Goal: Find specific page/section: Find specific page/section

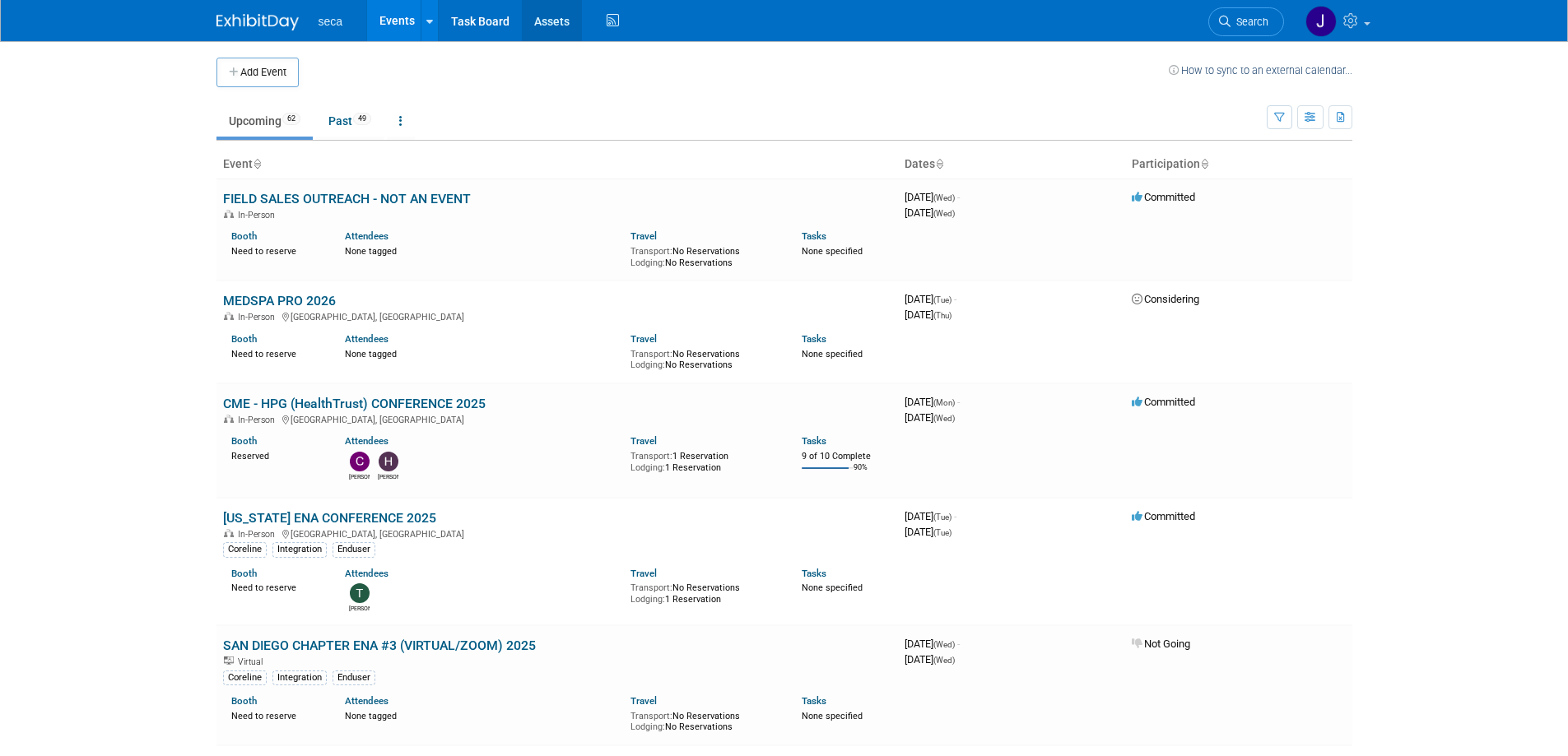
click at [553, 21] on link "Assets" at bounding box center [552, 21] width 60 height 41
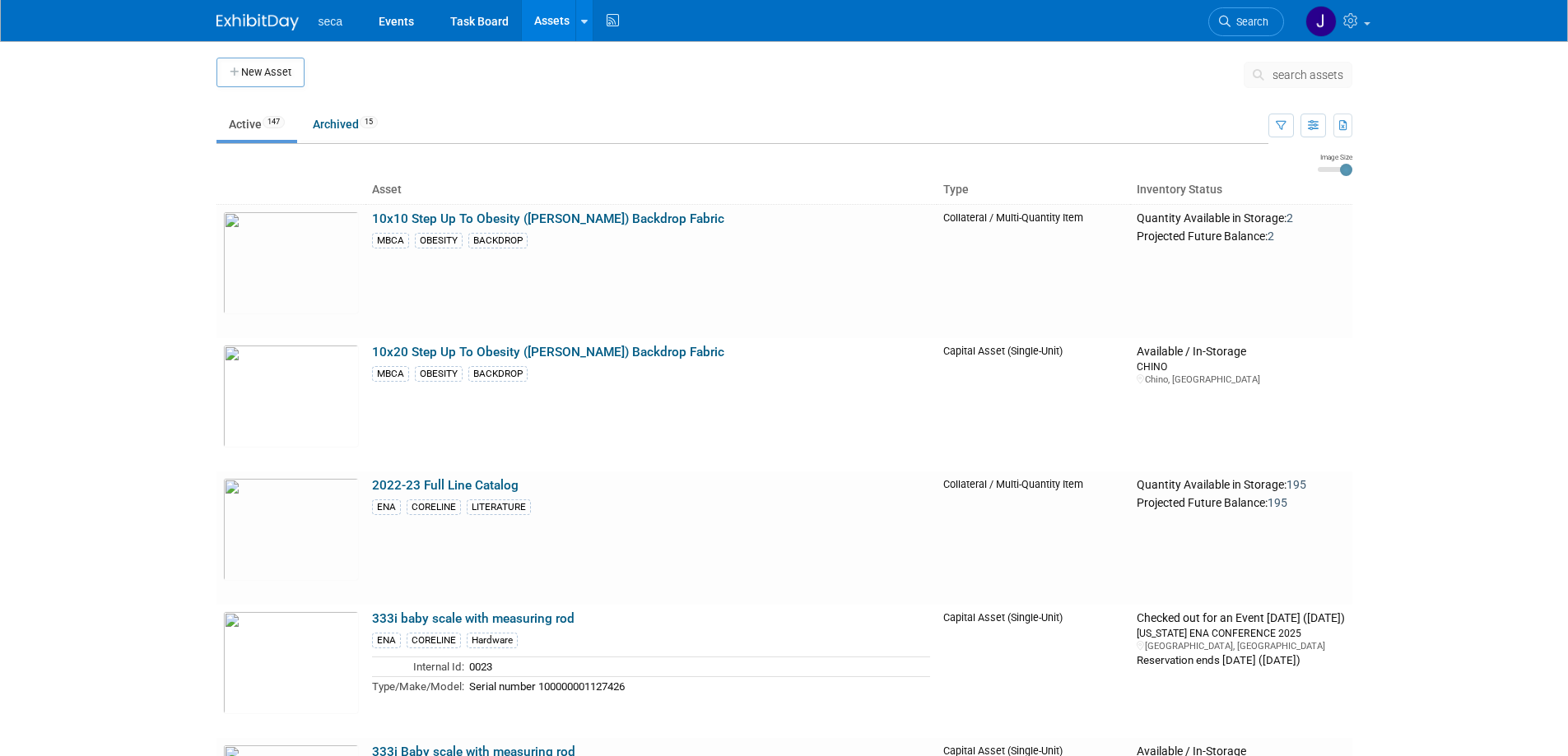
click at [1314, 62] on button "search assets" at bounding box center [1298, 74] width 109 height 26
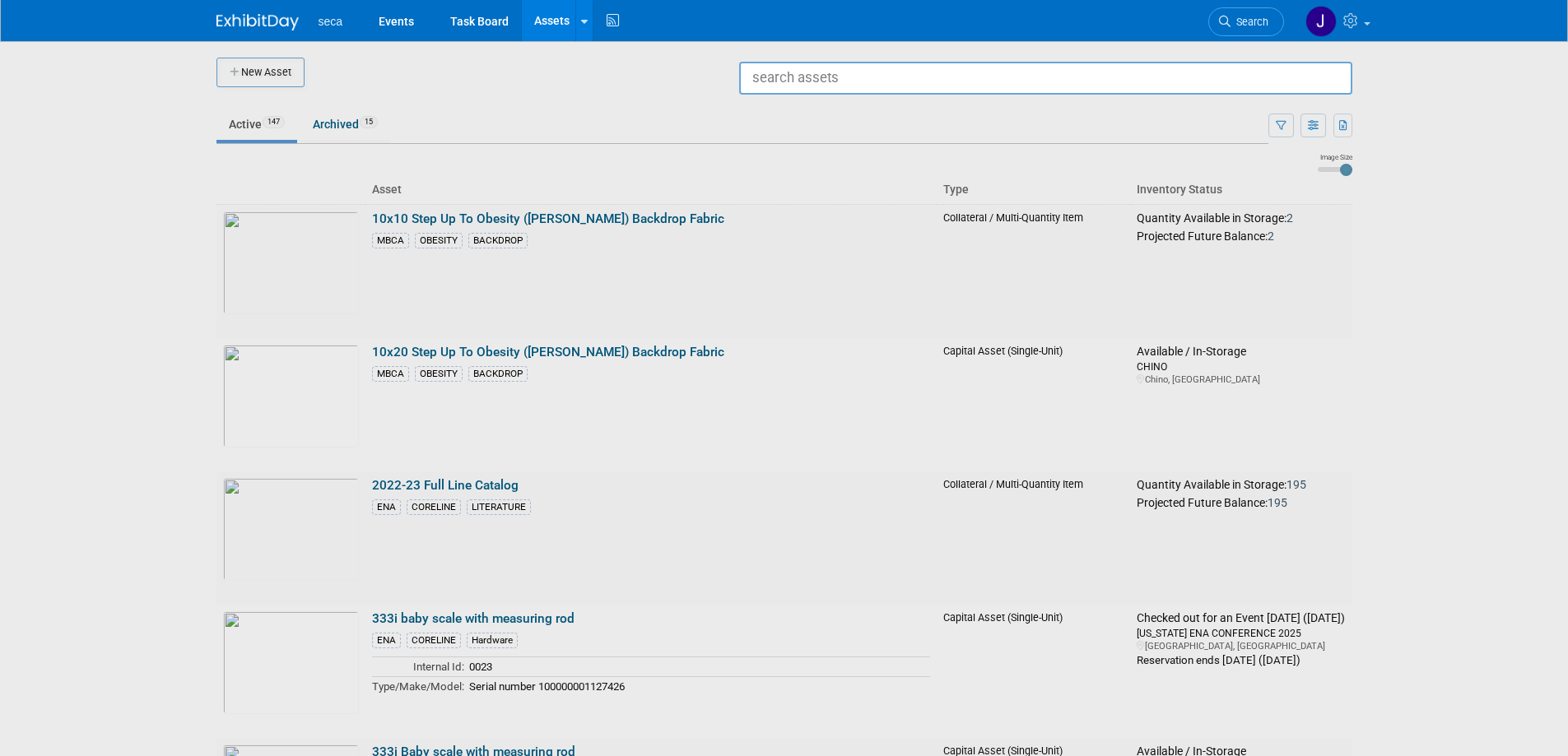
click at [1138, 79] on input "text" at bounding box center [1046, 78] width 613 height 33
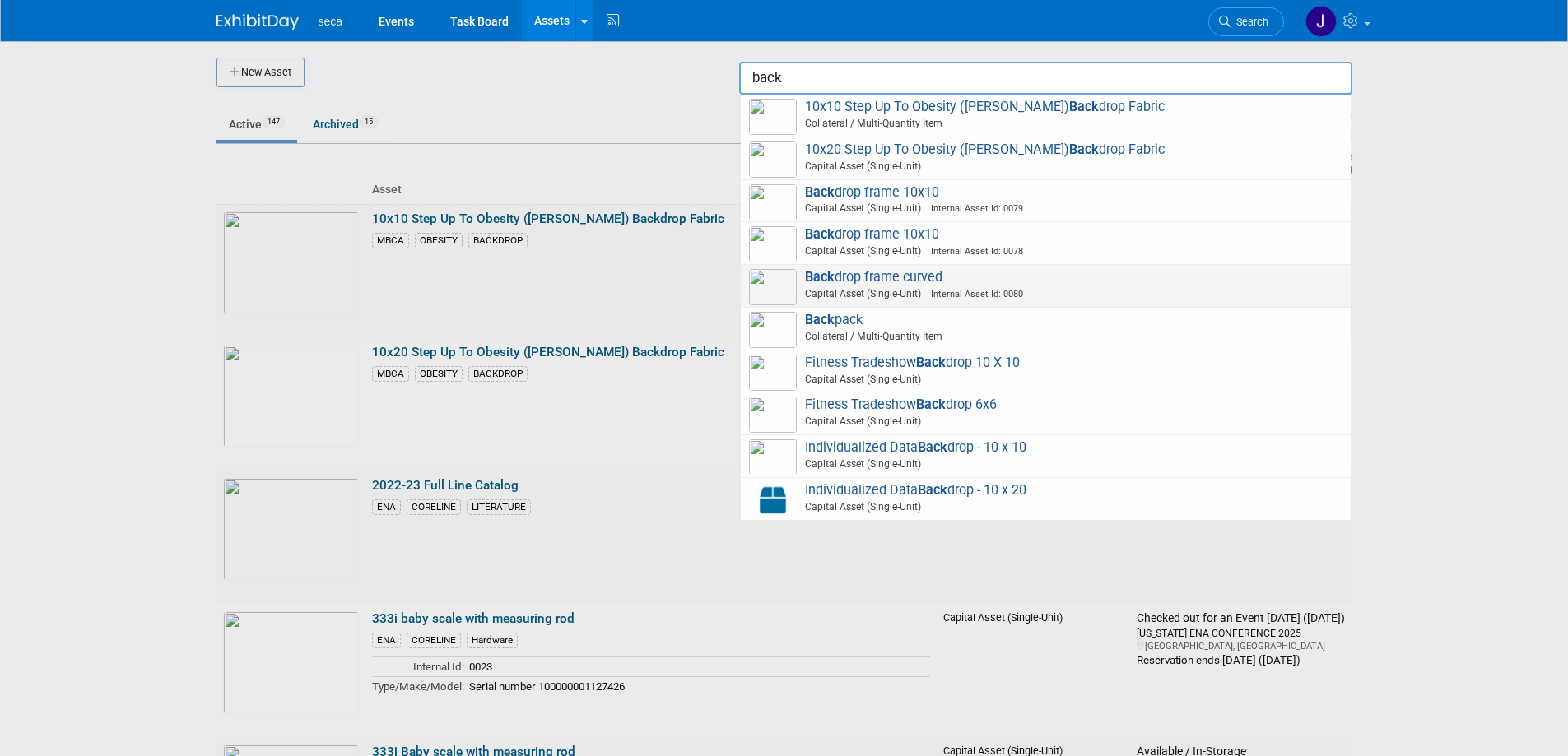
click at [883, 287] on span "Capital Asset (Single-Unit) Internal Asset Id: 0080" at bounding box center [1047, 293] width 588 height 15
type input "Backdrop frame curved"
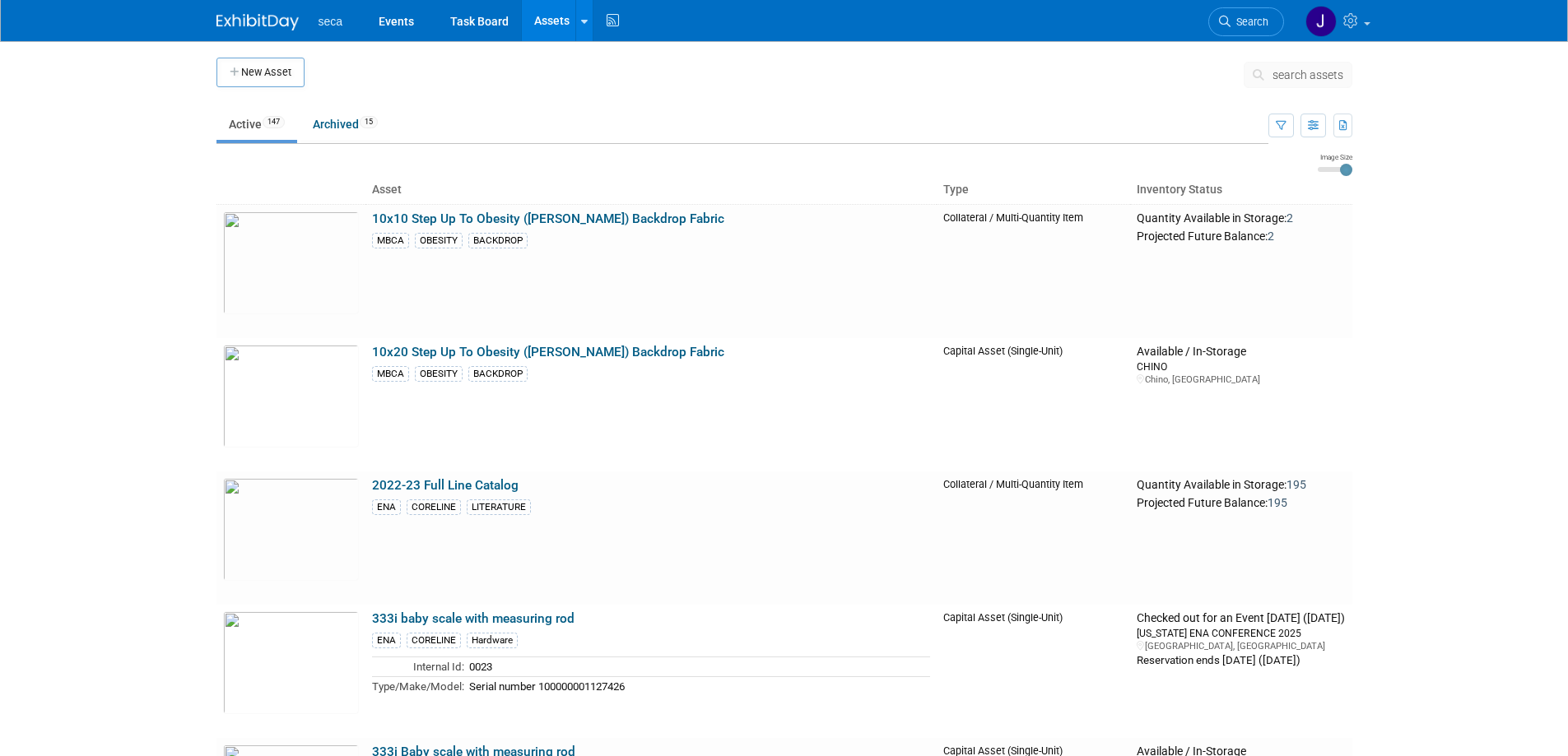
click at [1293, 74] on span "search assets" at bounding box center [1307, 74] width 71 height 13
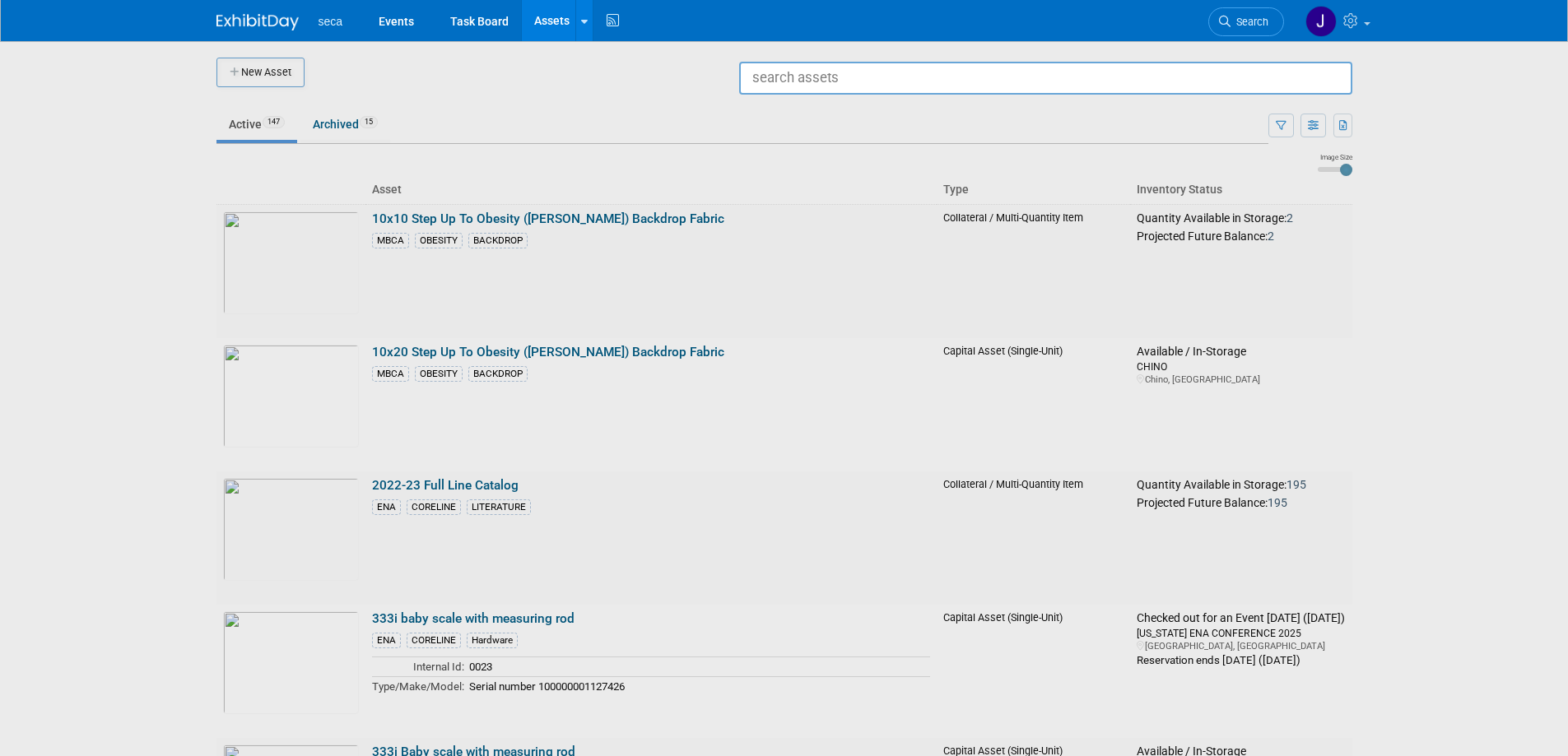
click at [784, 215] on div at bounding box center [784, 378] width 0 height 756
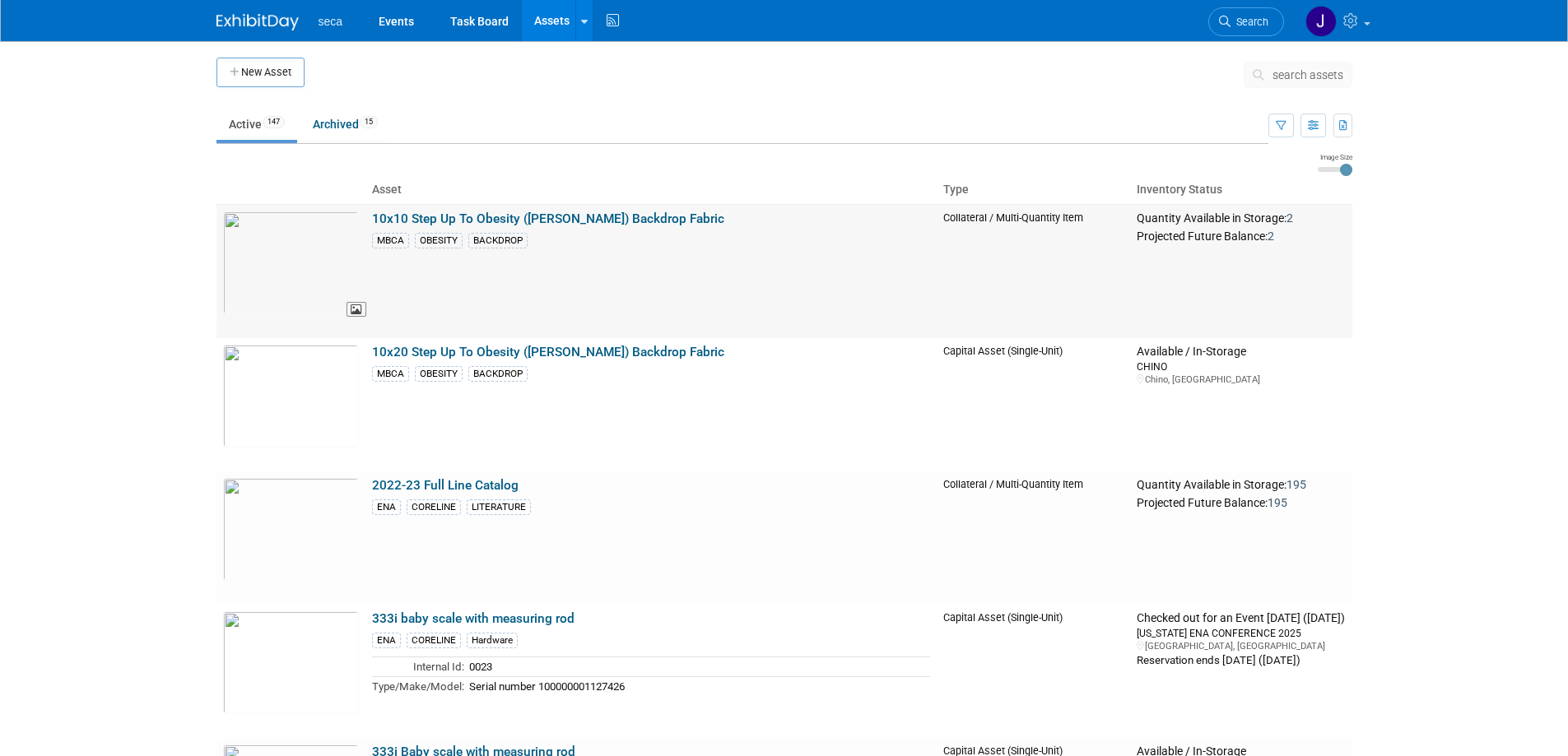
click at [328, 251] on img at bounding box center [290, 262] width 136 height 103
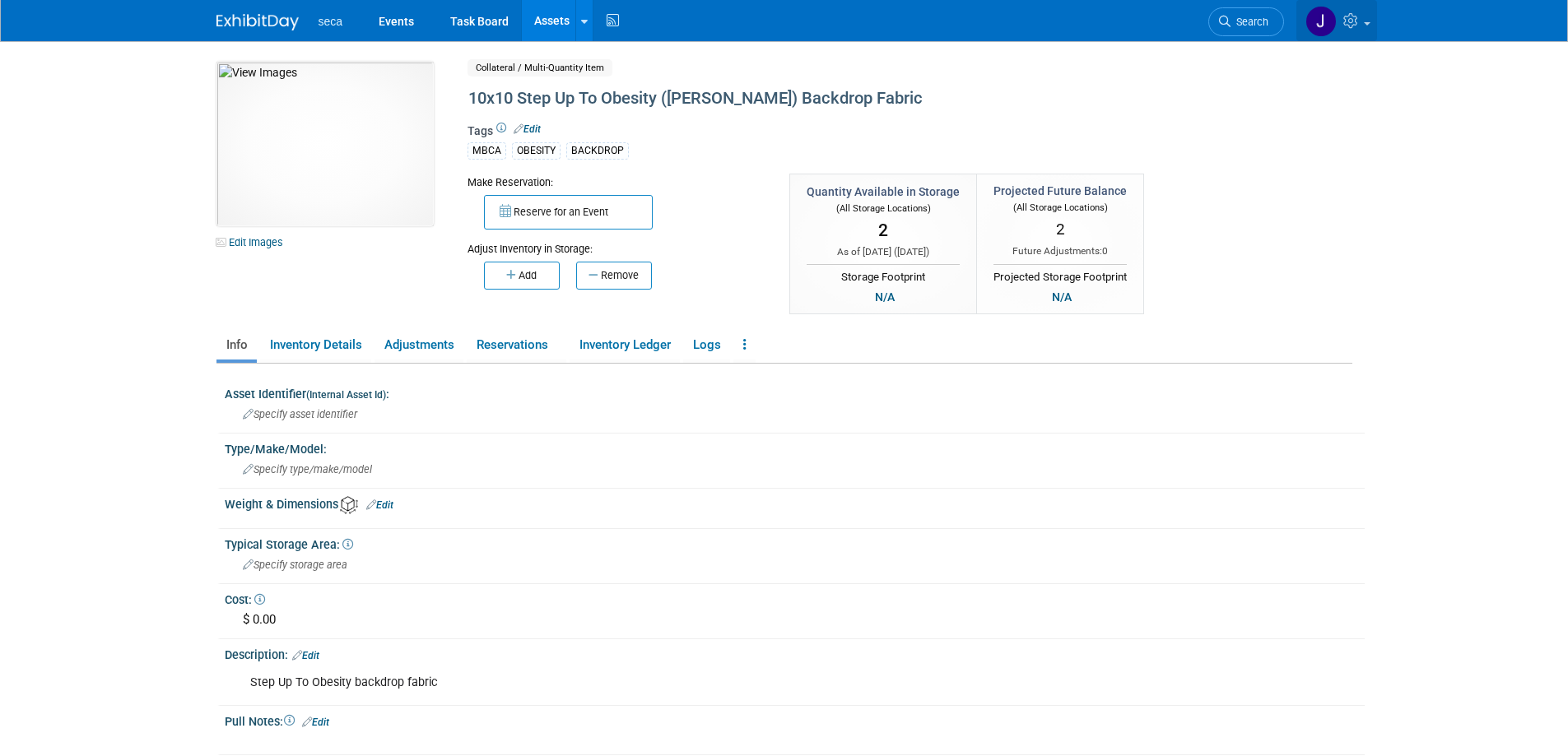
click at [1317, 23] on img at bounding box center [1320, 22] width 31 height 31
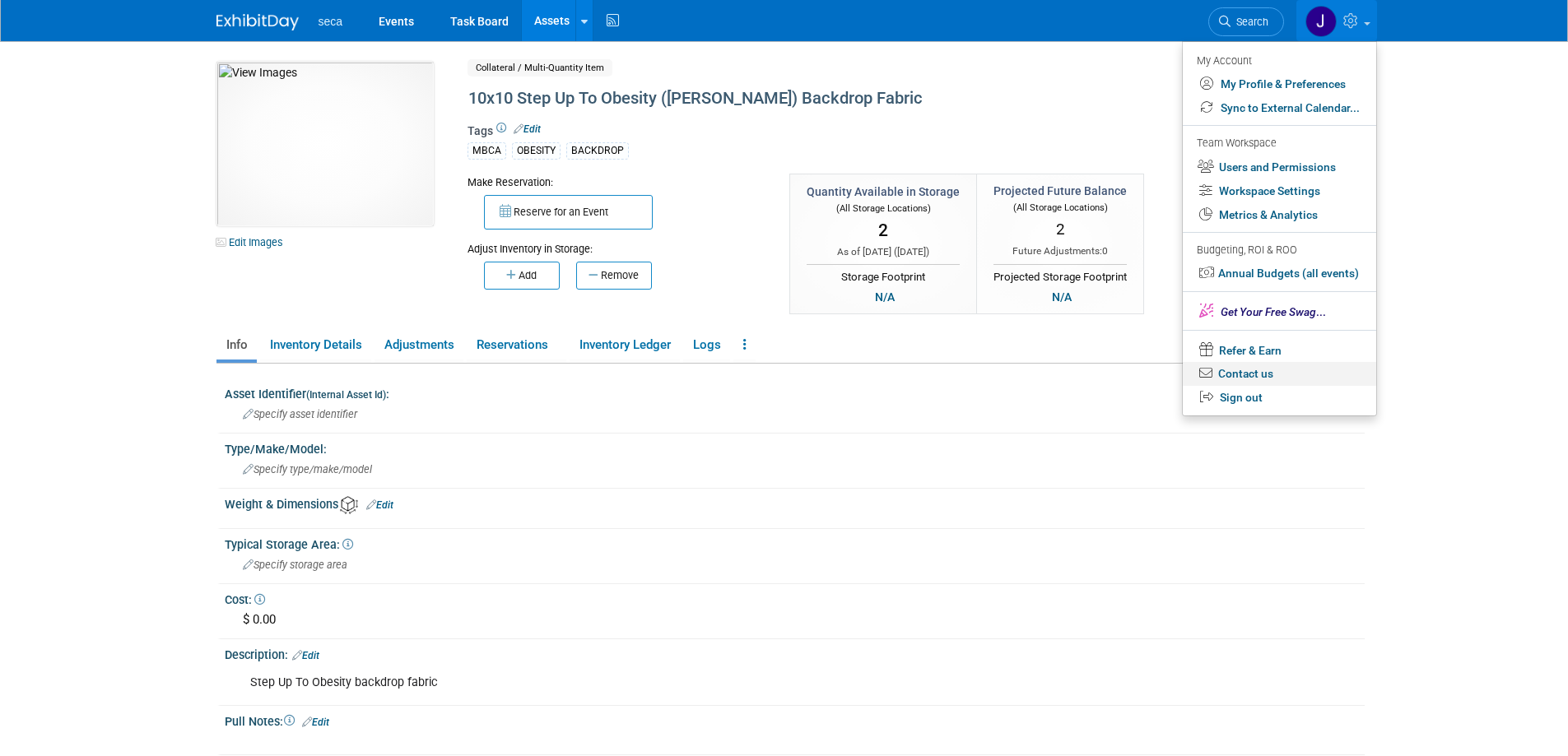
click at [1239, 384] on link "Contact us" at bounding box center [1279, 374] width 193 height 24
